Goal: Task Accomplishment & Management: Complete application form

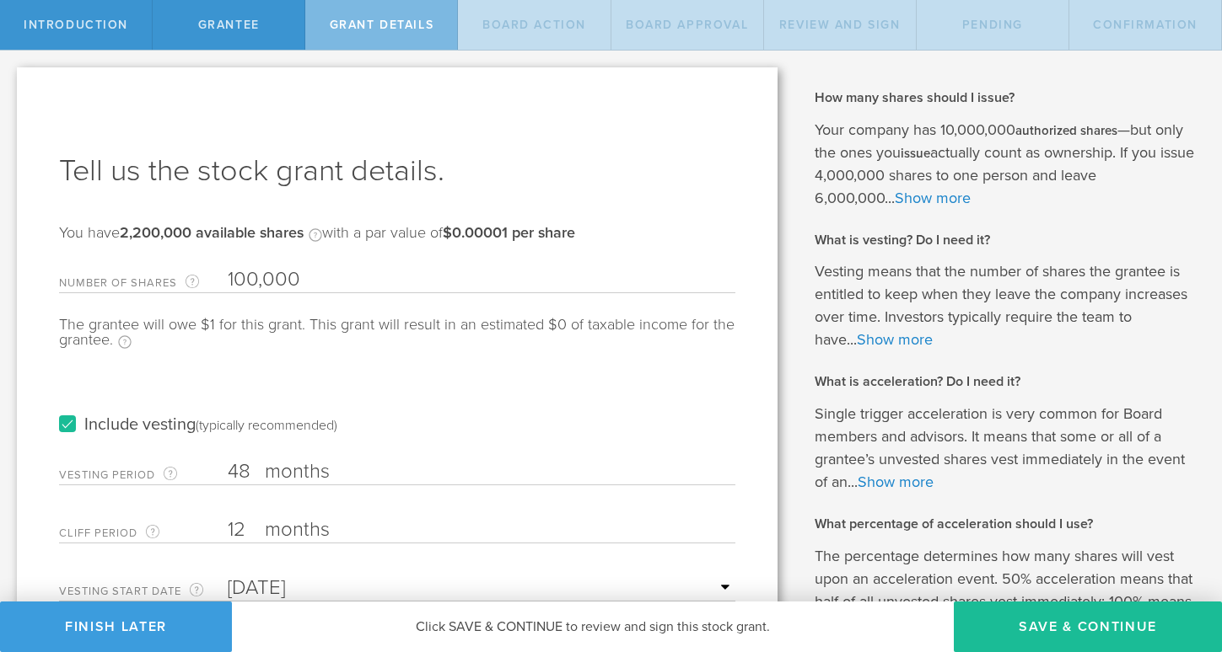
scroll to position [115, 0]
click at [808, 257] on div "Why is spousal consent required for a stock grant? In the case of a marital eve…" at bounding box center [1007, 464] width 427 height 827
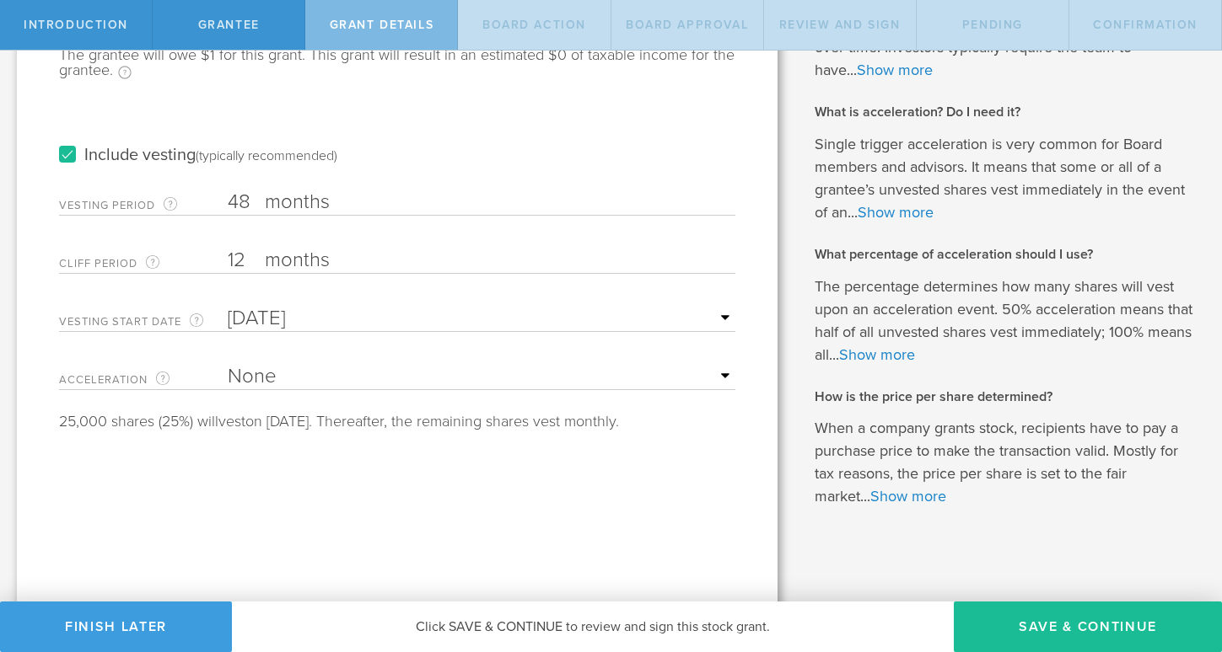
scroll to position [275, 0]
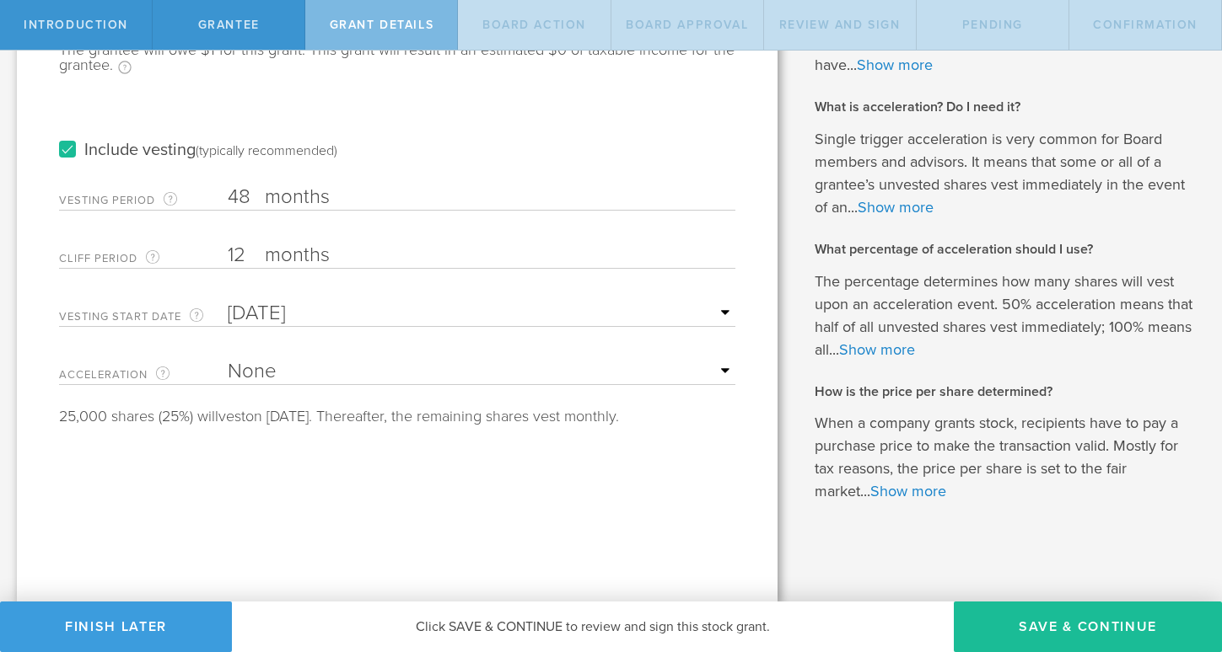
click at [574, 443] on div "Tell us the stock grant details. You have 2,200,000 available shares Available …" at bounding box center [397, 198] width 760 height 810
click at [722, 311] on input "Jun 26, 2025" at bounding box center [481, 313] width 507 height 25
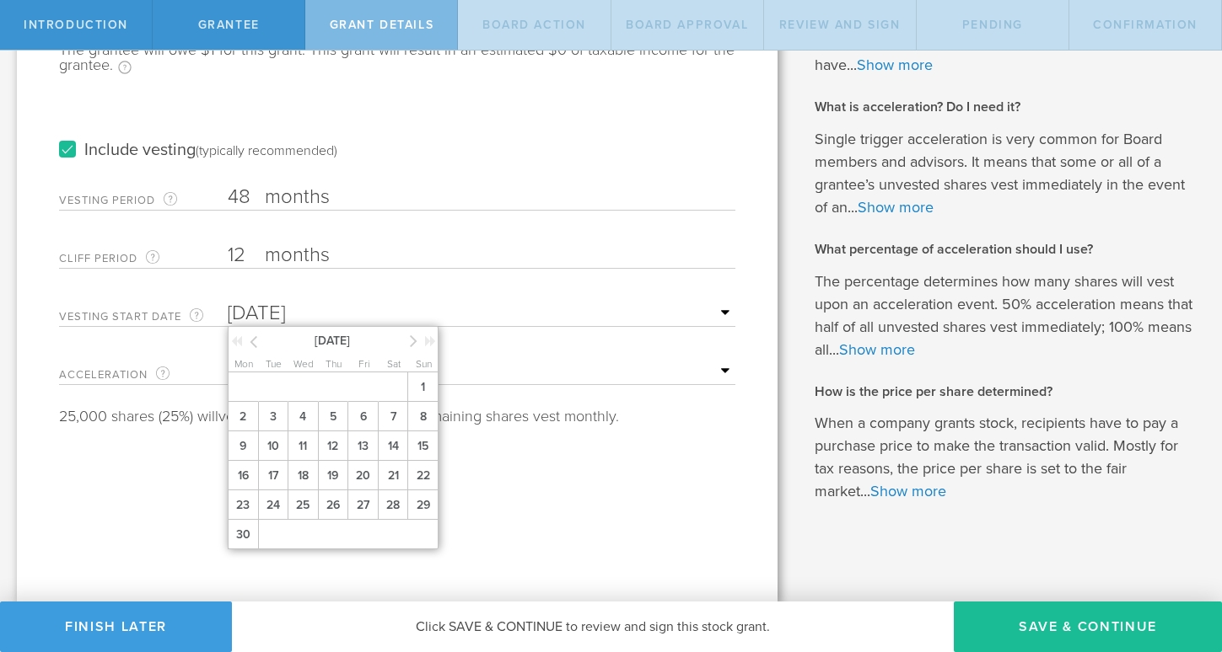
click at [545, 519] on div "Tell us the stock grant details. You have 2,200,000 available shares Available …" at bounding box center [397, 198] width 760 height 810
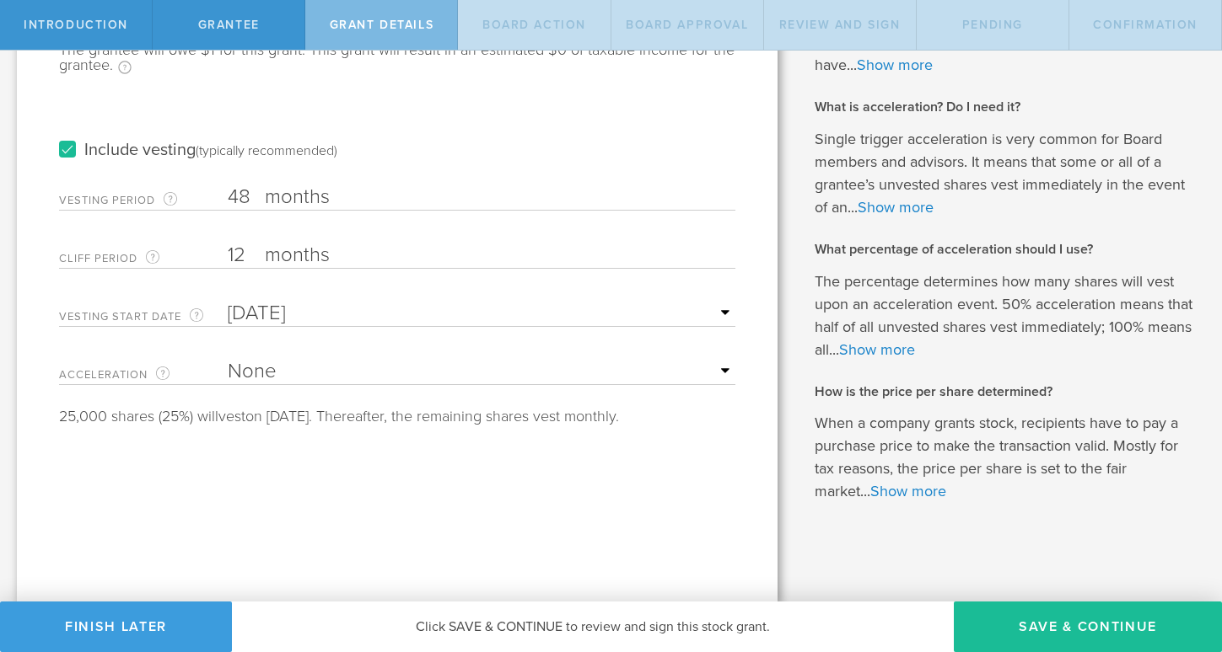
click at [722, 314] on input "Jun 26, 2025" at bounding box center [481, 313] width 507 height 25
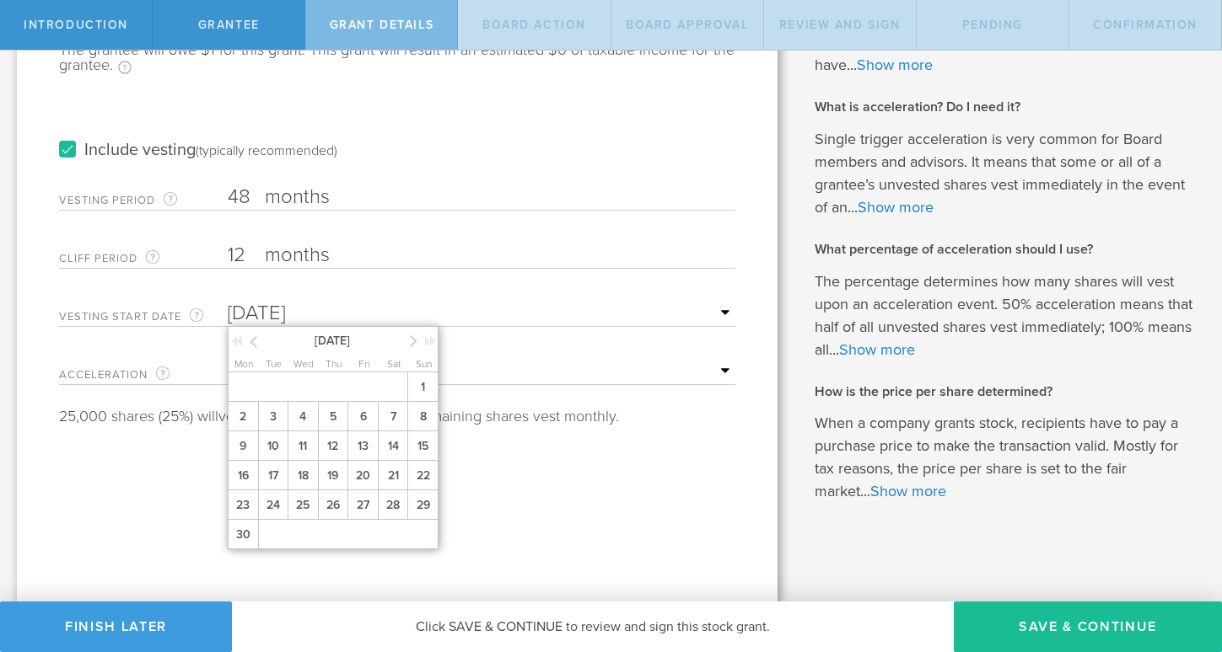
click at [605, 320] on input "Jun 26, 2025" at bounding box center [481, 313] width 507 height 25
click at [612, 542] on div "Tell us the stock grant details. You have 2,200,000 available shares Available …" at bounding box center [397, 198] width 760 height 810
